Goal: Information Seeking & Learning: Find specific fact

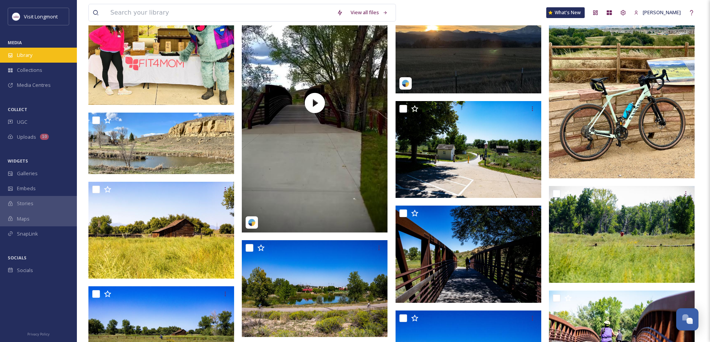
scroll to position [74, 0]
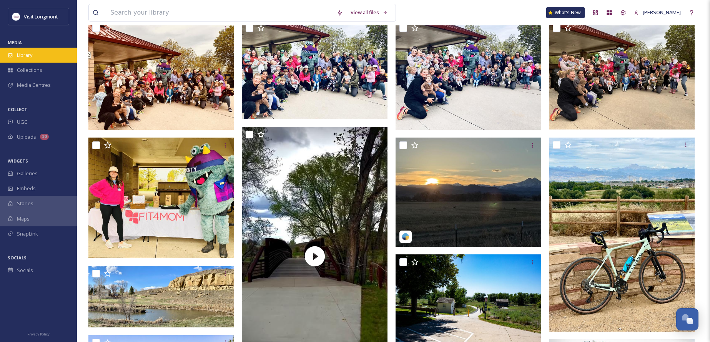
click at [31, 56] on span "Library" at bounding box center [24, 54] width 15 height 7
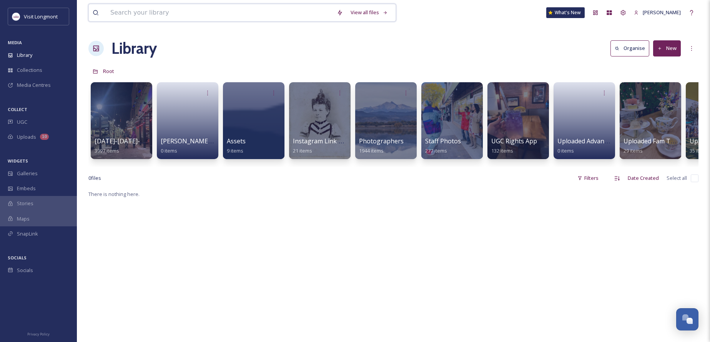
click at [167, 13] on input at bounding box center [219, 12] width 226 height 17
type input "mural"
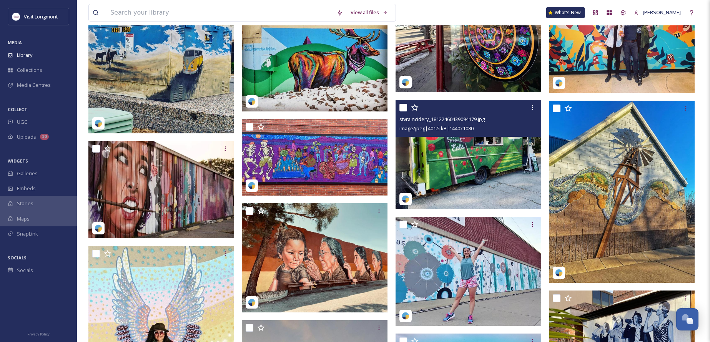
scroll to position [3380, 0]
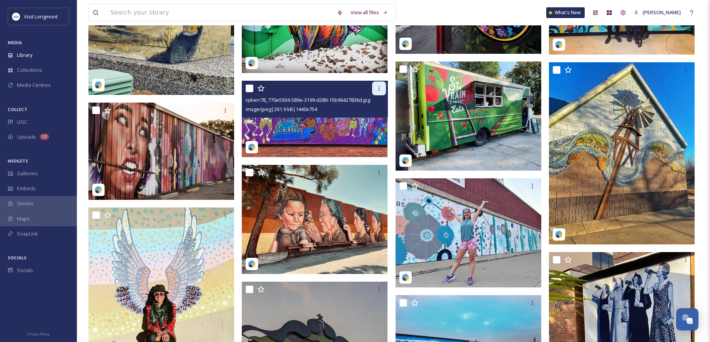
click at [373, 92] on div at bounding box center [379, 88] width 14 height 14
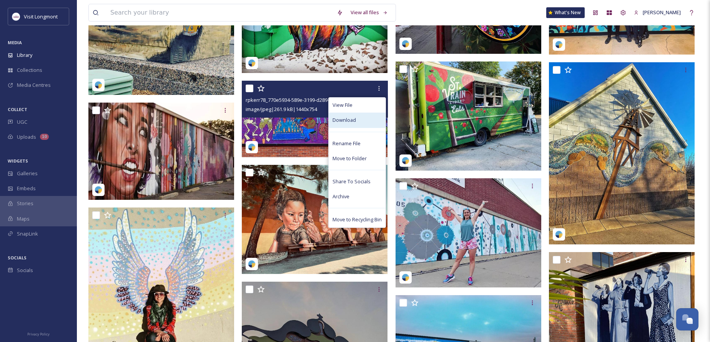
click at [363, 122] on div "Download" at bounding box center [356, 120] width 57 height 15
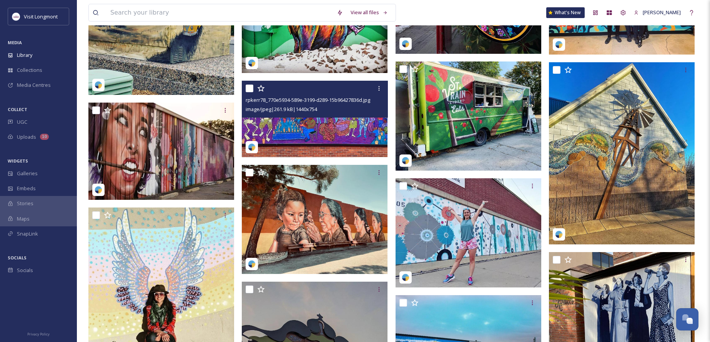
click at [330, 139] on img at bounding box center [315, 119] width 146 height 76
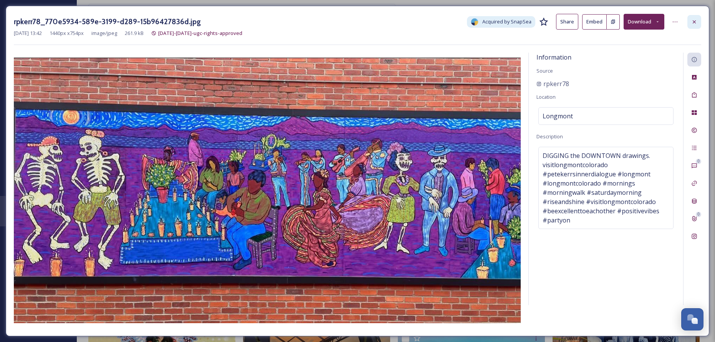
click at [697, 22] on icon at bounding box center [694, 22] width 6 height 6
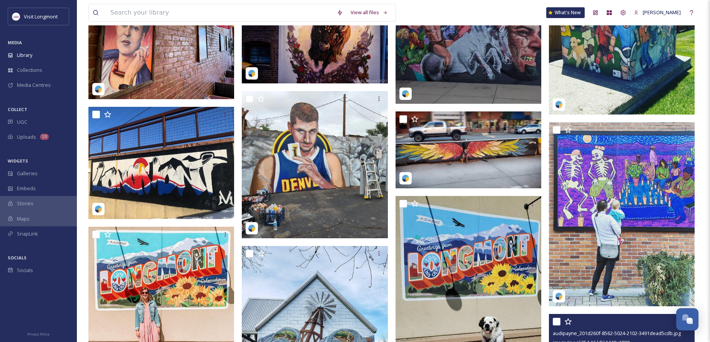
scroll to position [2458, 0]
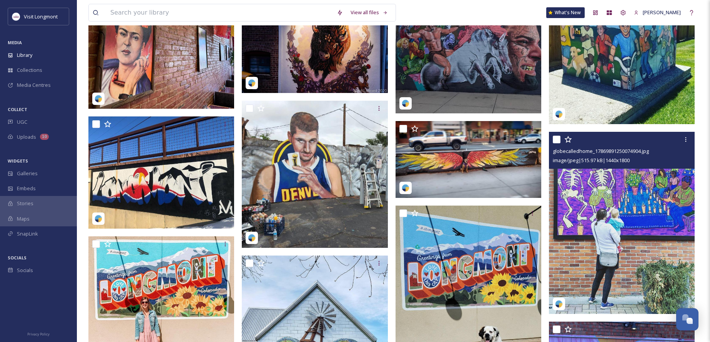
click at [629, 237] on img at bounding box center [622, 223] width 146 height 182
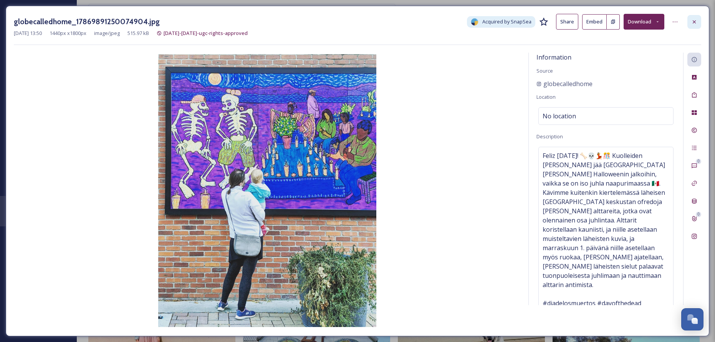
click at [695, 23] on icon at bounding box center [694, 22] width 6 height 6
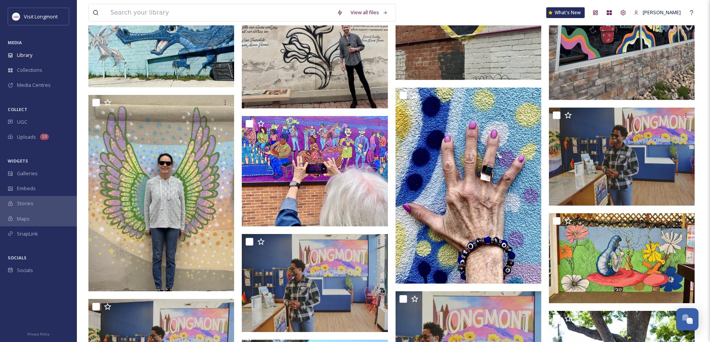
scroll to position [423, 0]
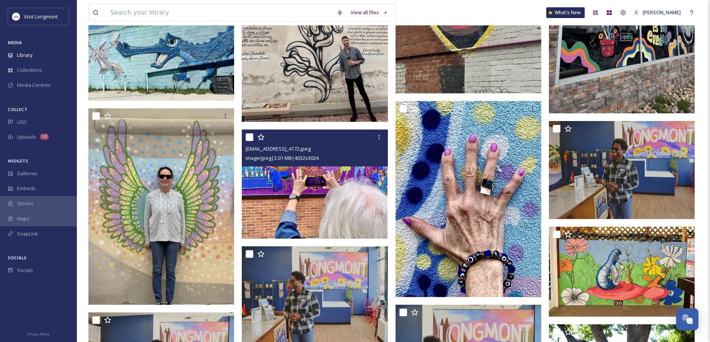
click at [303, 190] on img at bounding box center [315, 183] width 146 height 109
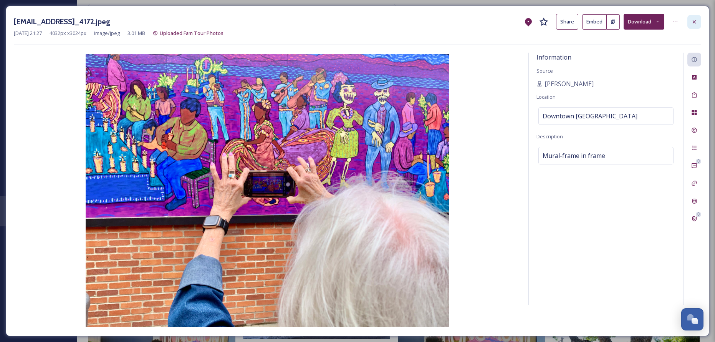
click at [691, 23] on div at bounding box center [695, 22] width 14 height 14
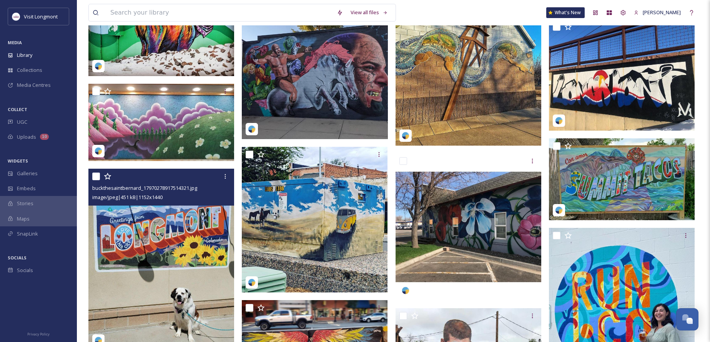
scroll to position [3796, 0]
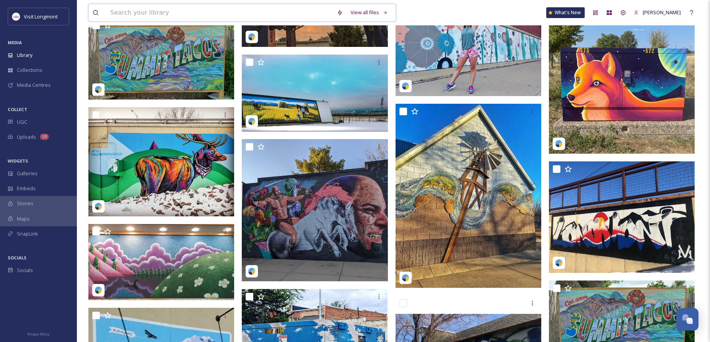
click at [153, 15] on input at bounding box center [219, 12] width 226 height 17
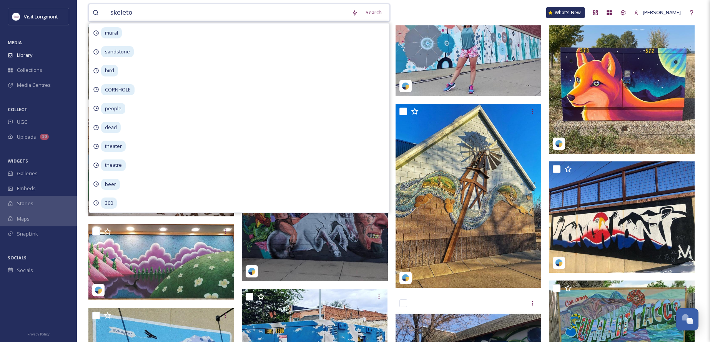
type input "skeleton"
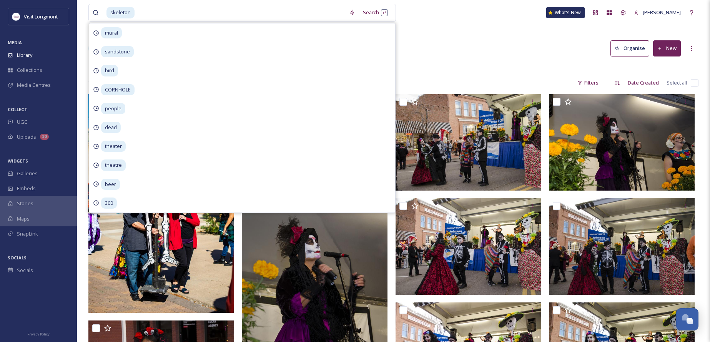
click at [413, 17] on div "skeleton Search mural sandstone bird CORNHOLE people dead theater theatre beer …" at bounding box center [393, 12] width 610 height 25
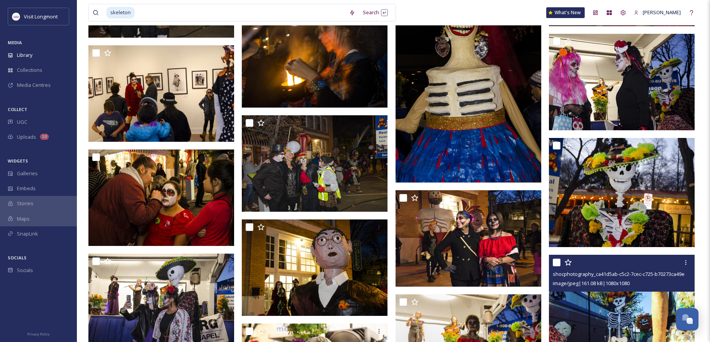
scroll to position [1639, 0]
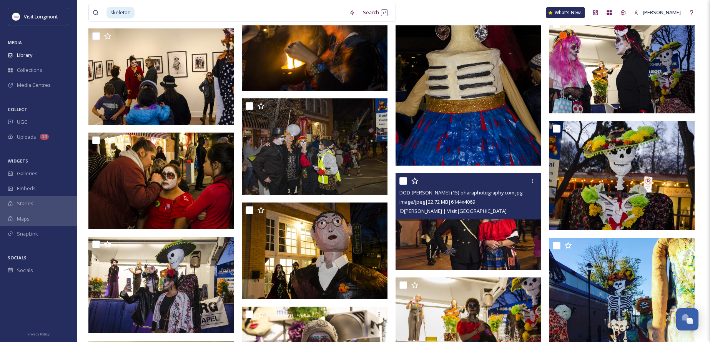
click at [502, 253] on img at bounding box center [468, 221] width 146 height 96
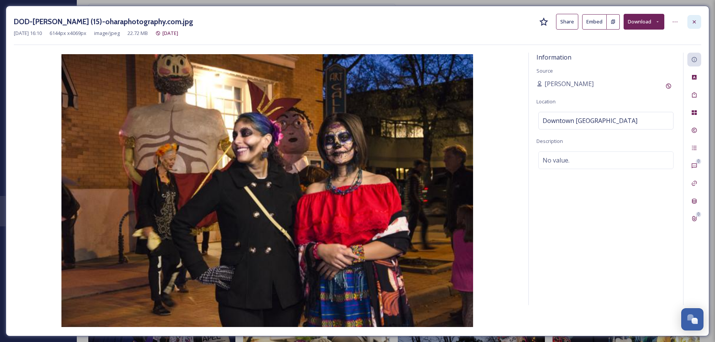
click at [694, 23] on icon at bounding box center [694, 21] width 3 height 3
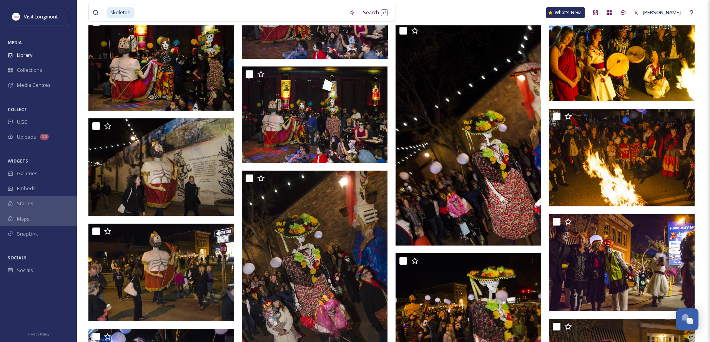
scroll to position [870, 0]
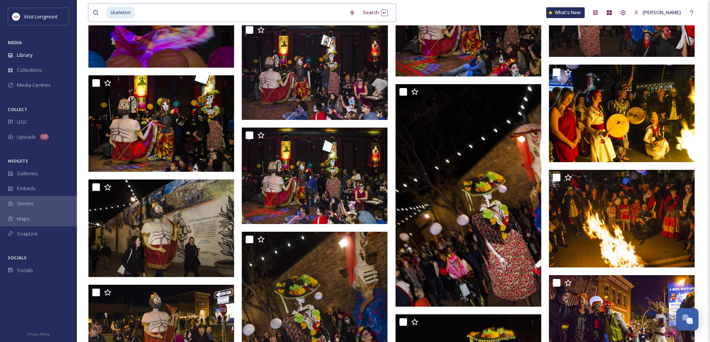
drag, startPoint x: 144, startPoint y: 10, endPoint x: 116, endPoint y: 13, distance: 28.5
click at [116, 13] on div "skeleton" at bounding box center [225, 12] width 239 height 17
type input "s"
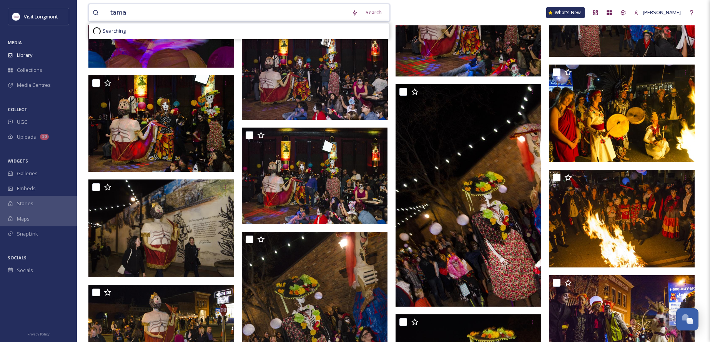
type input "tamal"
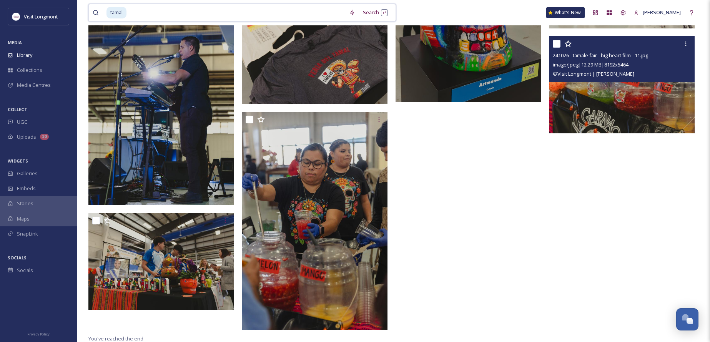
scroll to position [1028, 0]
